Goal: Task Accomplishment & Management: Use online tool/utility

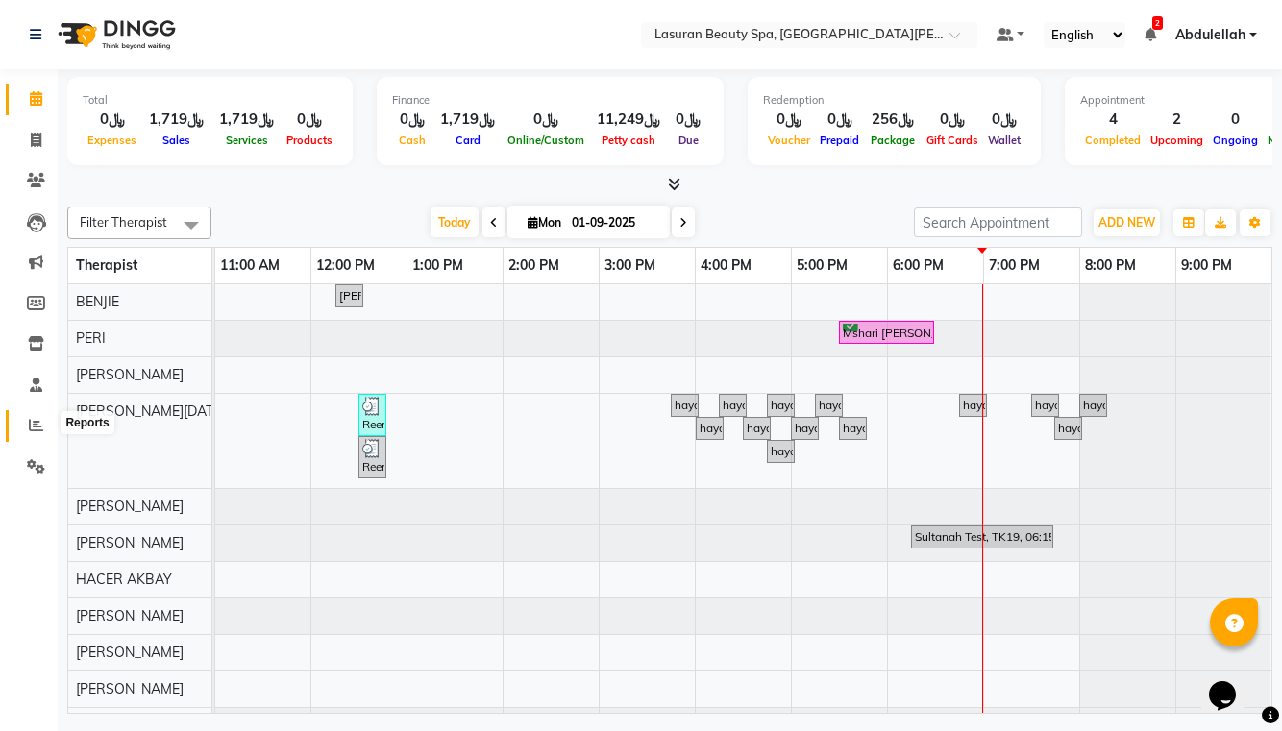
click at [27, 424] on span at bounding box center [36, 426] width 34 height 22
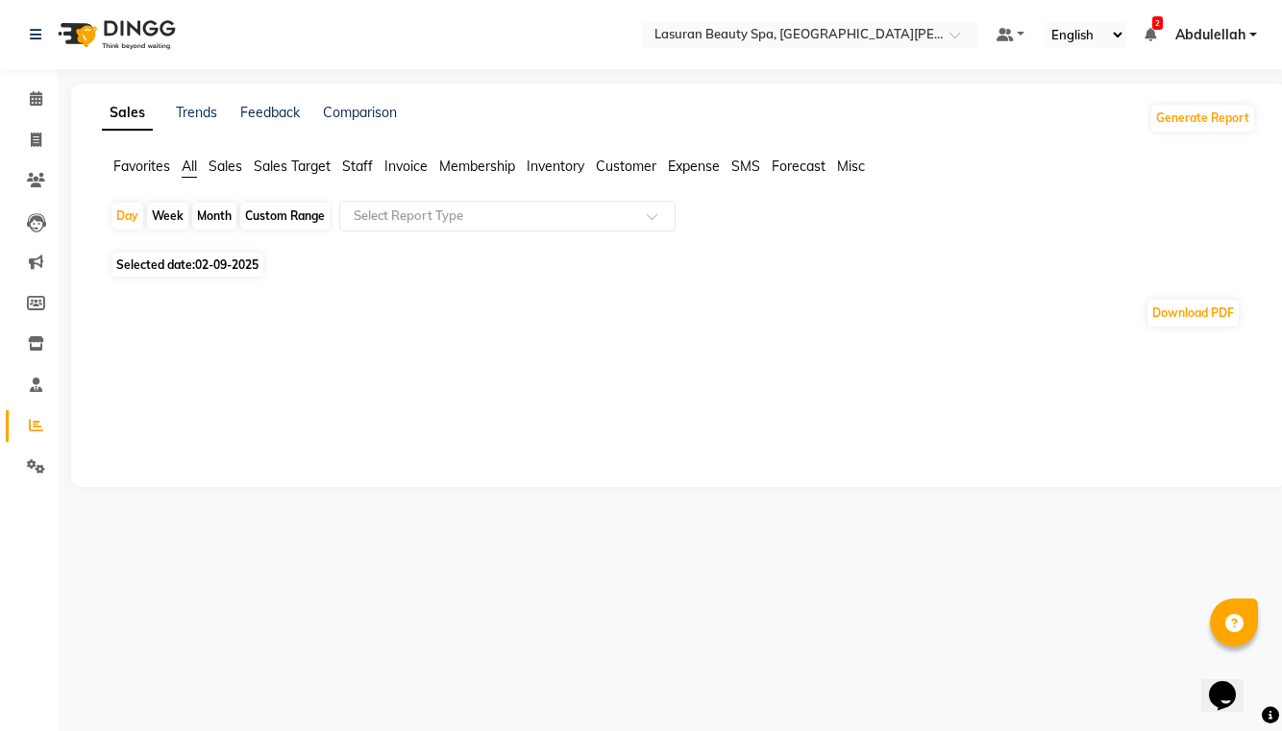
click at [224, 217] on div "Month" at bounding box center [214, 216] width 44 height 27
select select "9"
select select "2025"
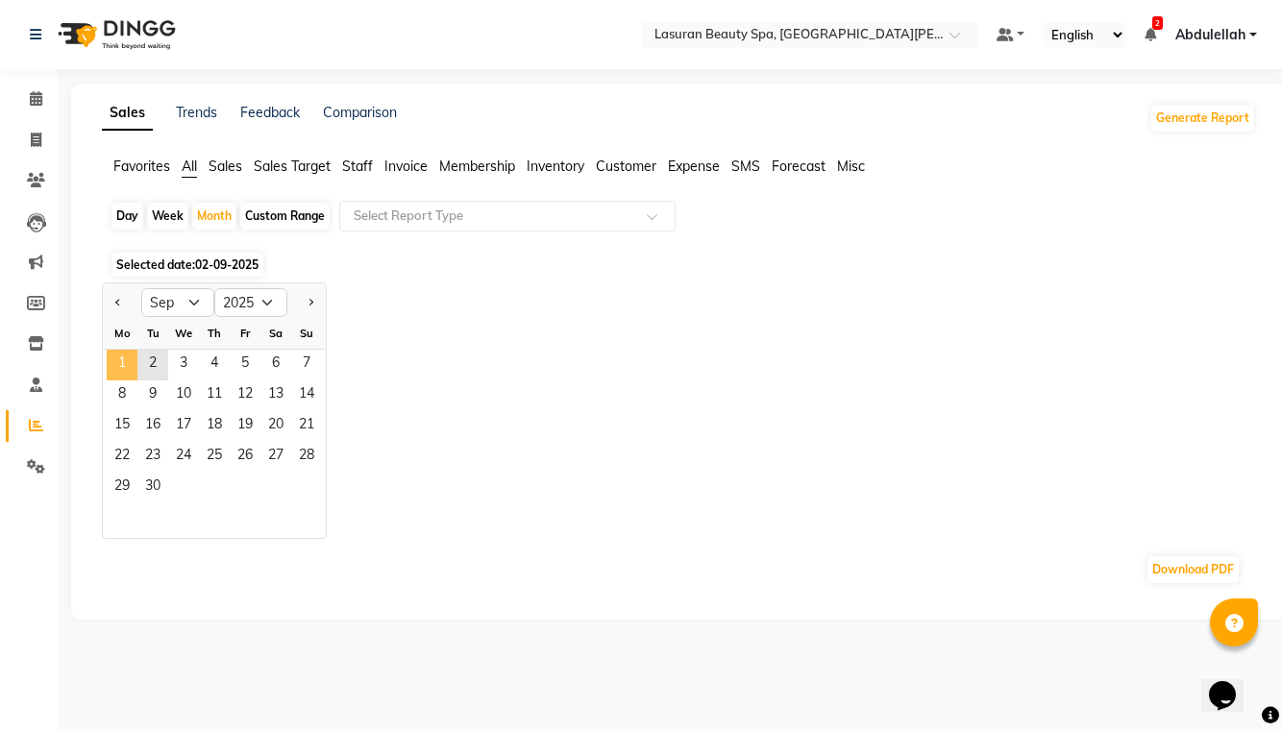
click at [127, 360] on span "1" at bounding box center [122, 365] width 31 height 31
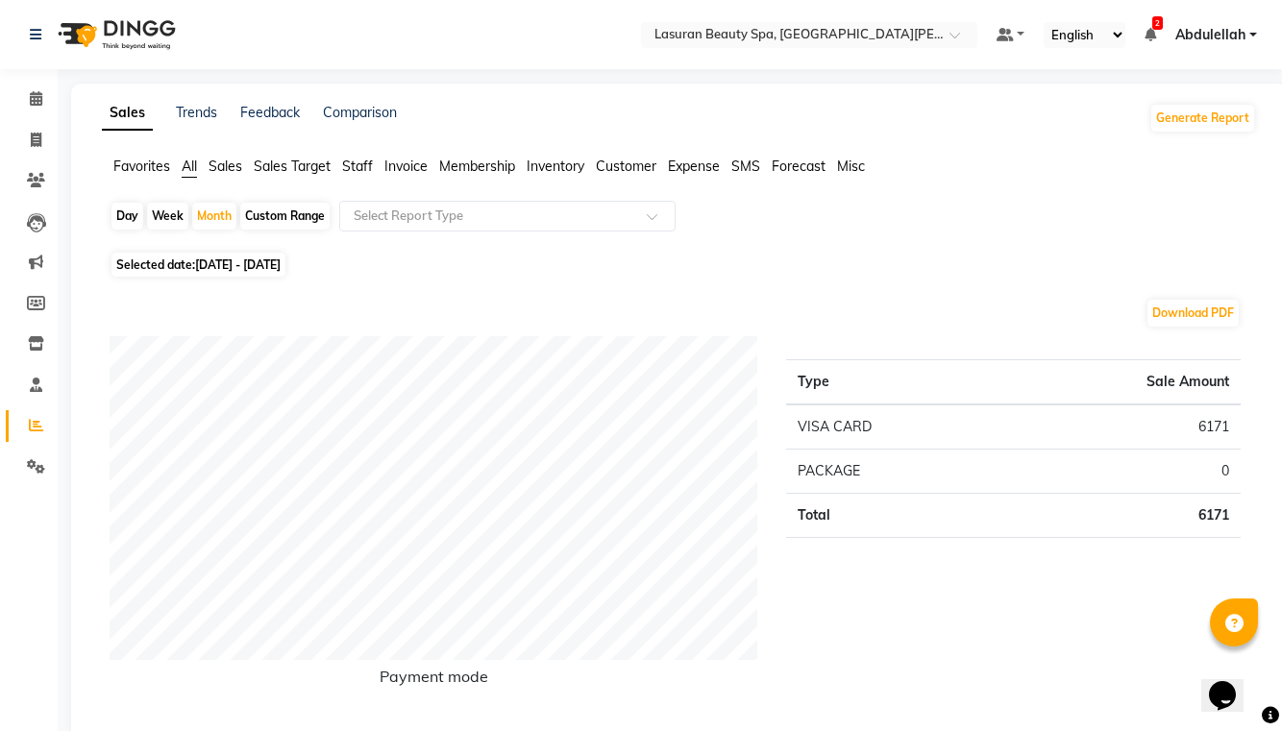
click at [135, 210] on div "Day" at bounding box center [127, 216] width 32 height 27
select select "9"
select select "2025"
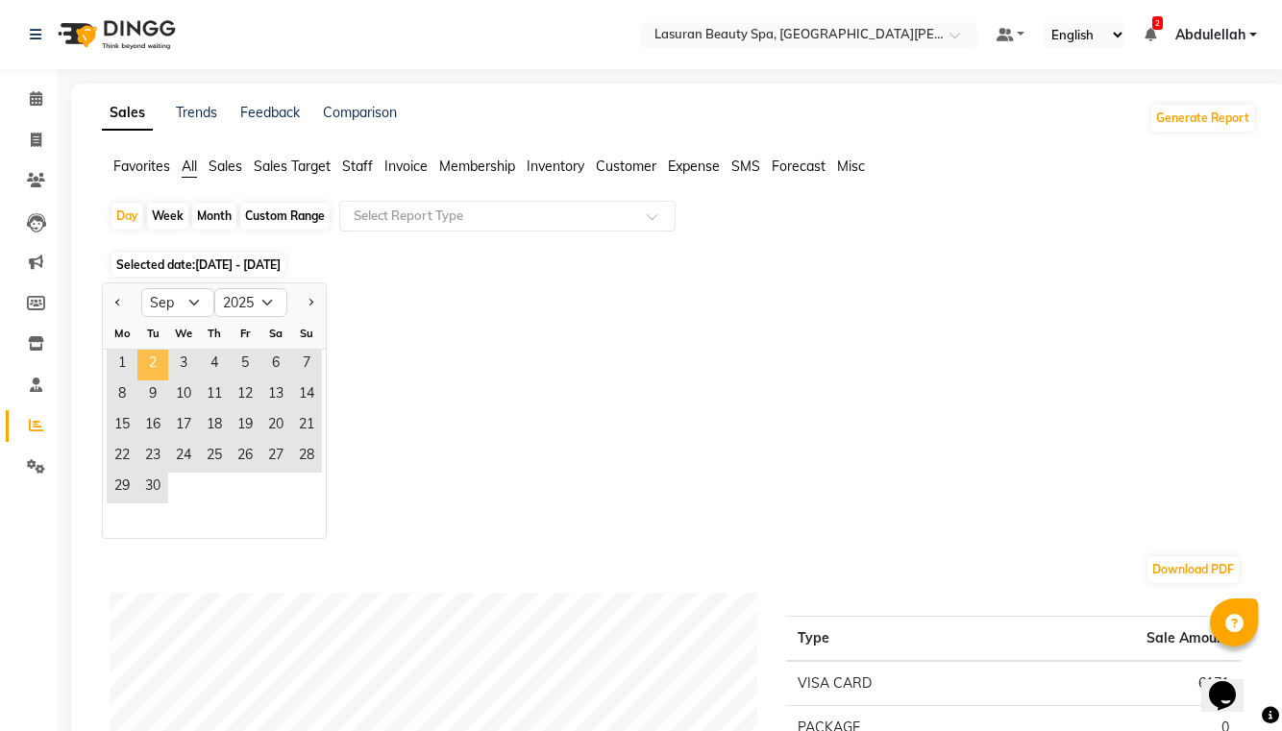
click at [145, 365] on span "2" at bounding box center [152, 365] width 31 height 31
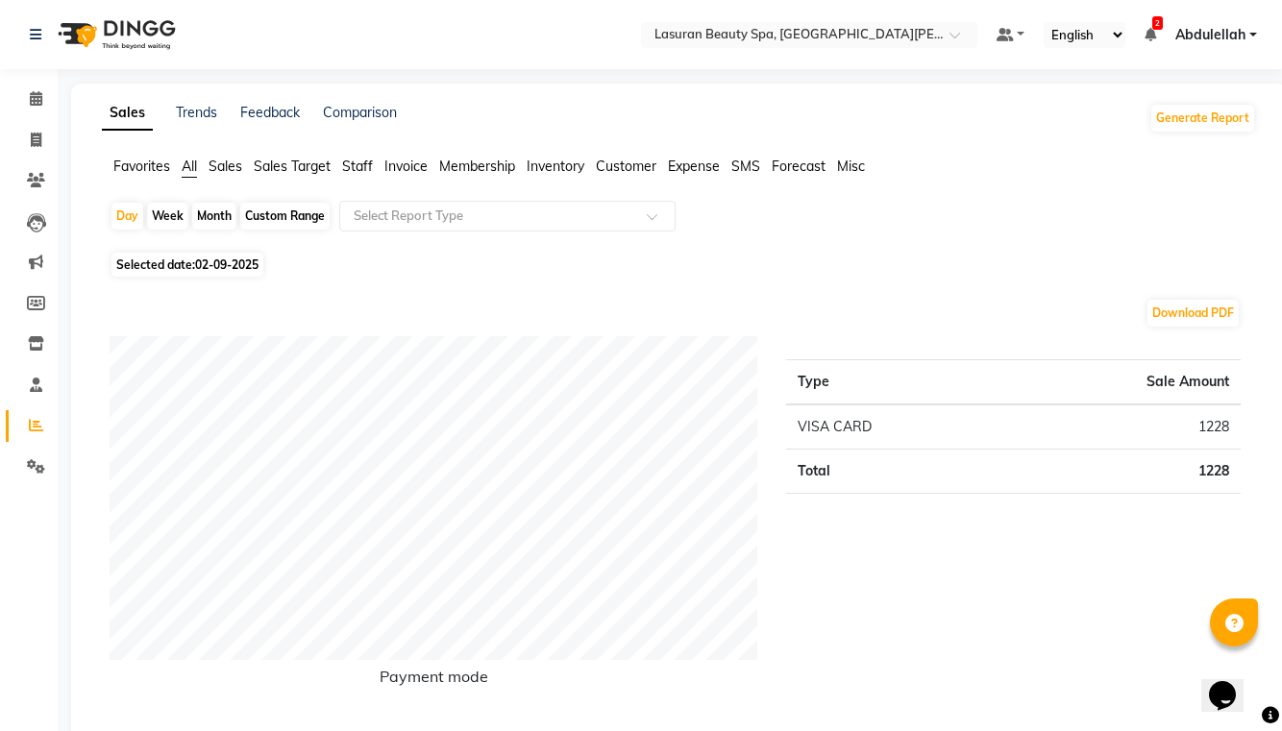
click at [141, 274] on span "Selected date: [DATE]" at bounding box center [187, 265] width 152 height 24
select select "9"
select select "2025"
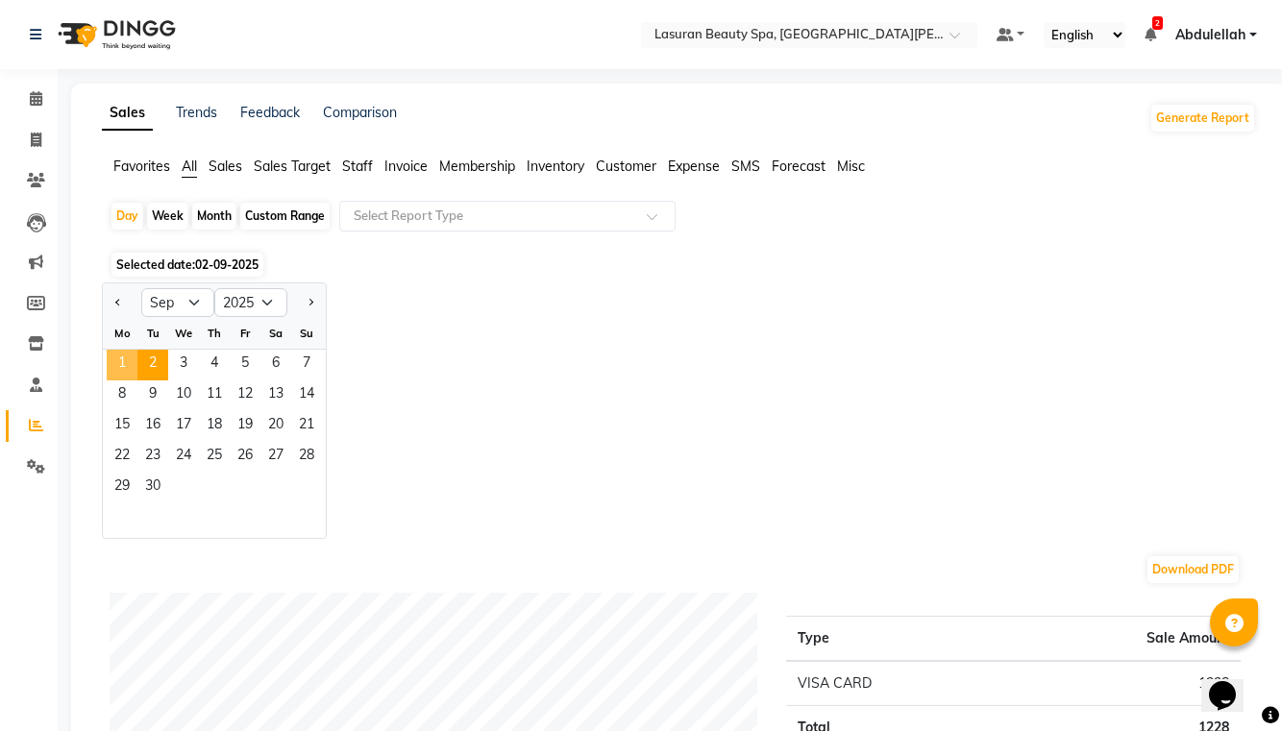
click at [120, 356] on span "1" at bounding box center [122, 365] width 31 height 31
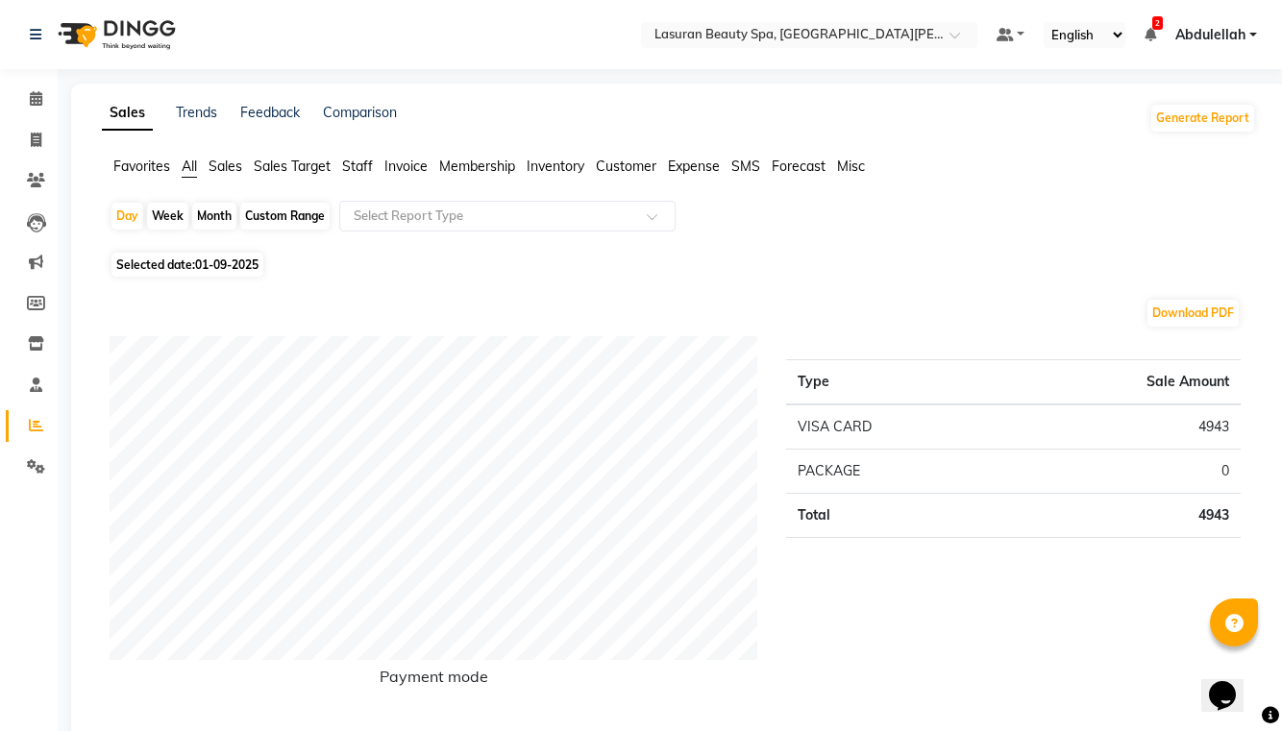
click at [147, 261] on span "Selected date: [DATE]" at bounding box center [187, 265] width 152 height 24
select select "9"
select select "2025"
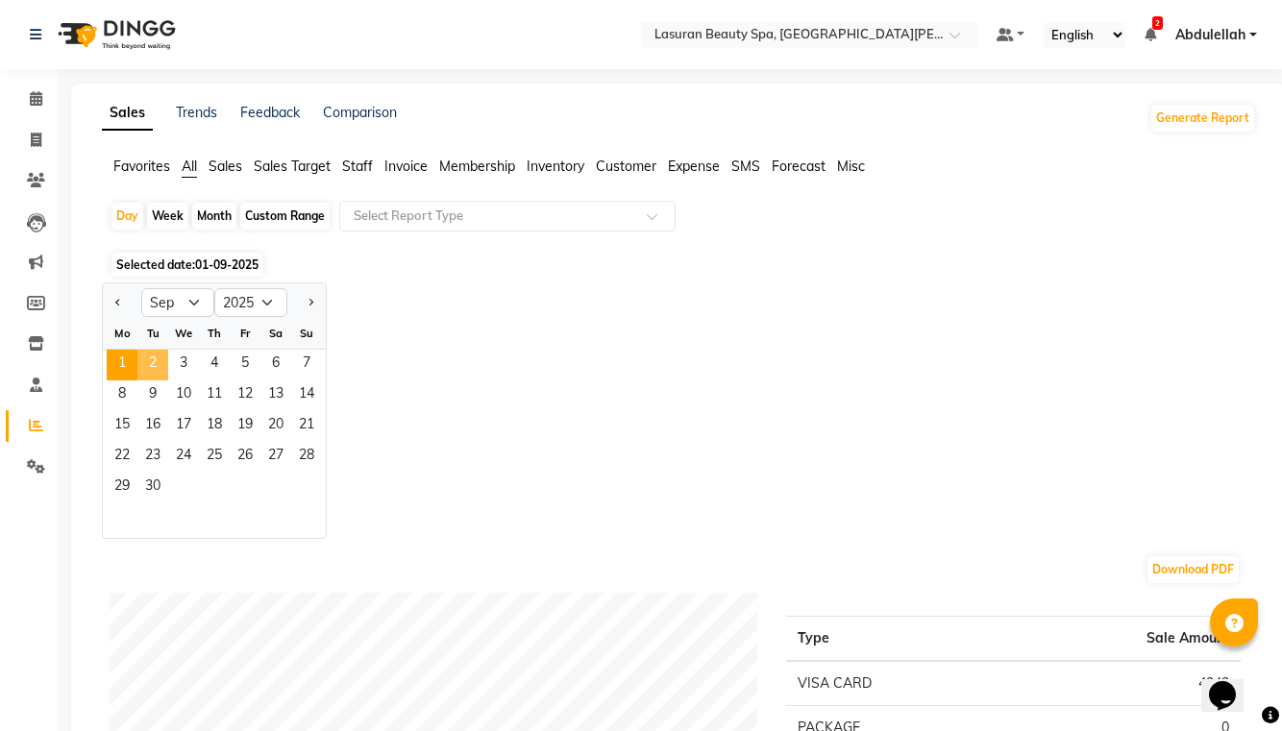
click at [151, 358] on span "2" at bounding box center [152, 365] width 31 height 31
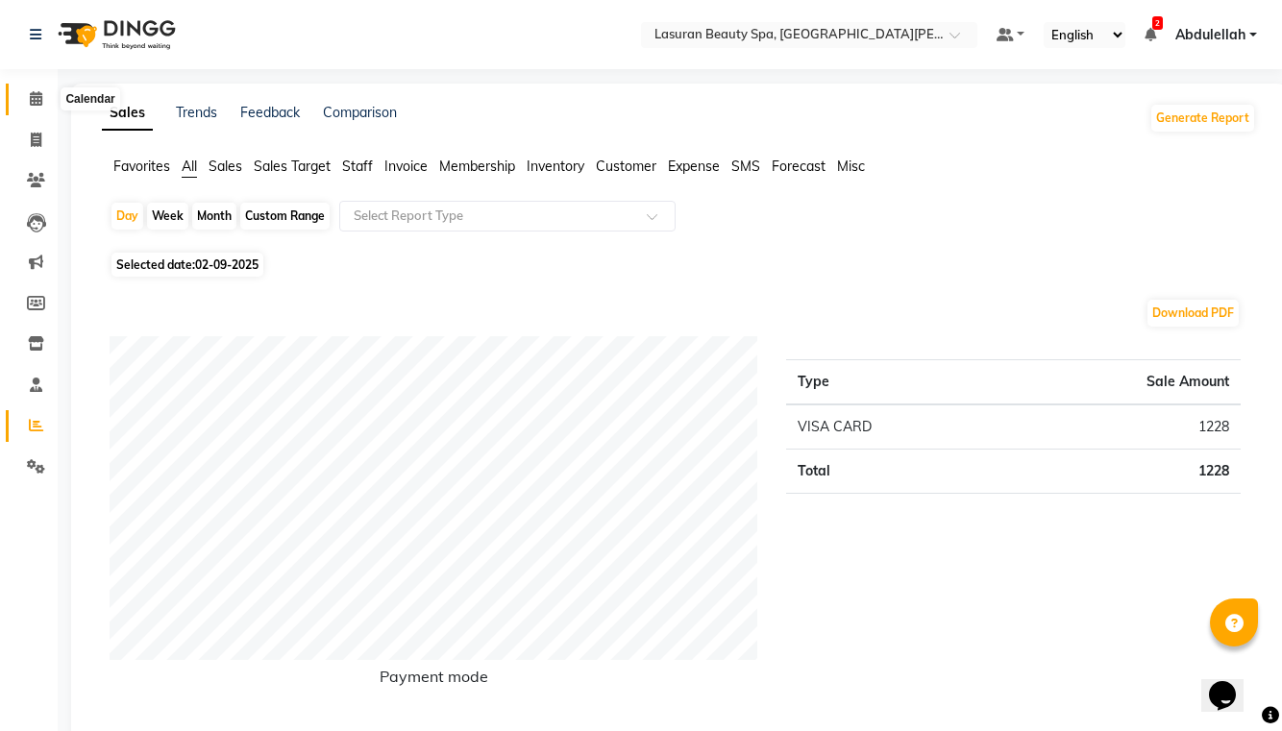
click at [31, 105] on icon at bounding box center [36, 98] width 12 height 14
